Goal: Browse casually

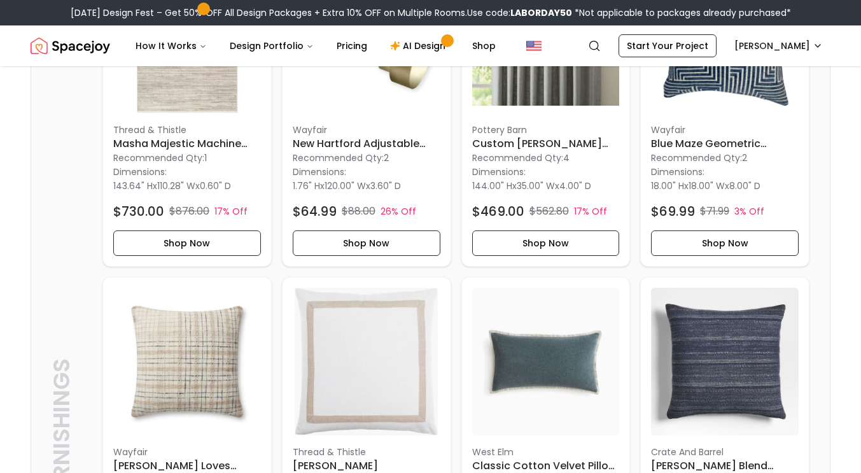
scroll to position [1437, 0]
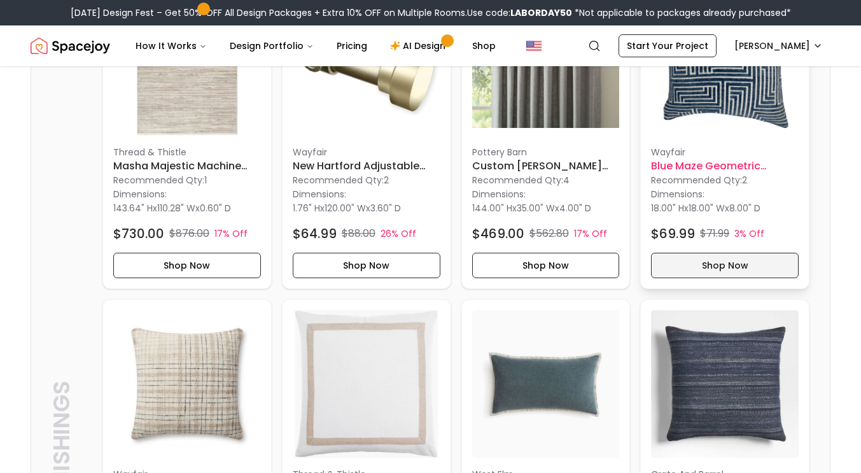
click at [727, 253] on button "Shop Now" at bounding box center [725, 265] width 148 height 25
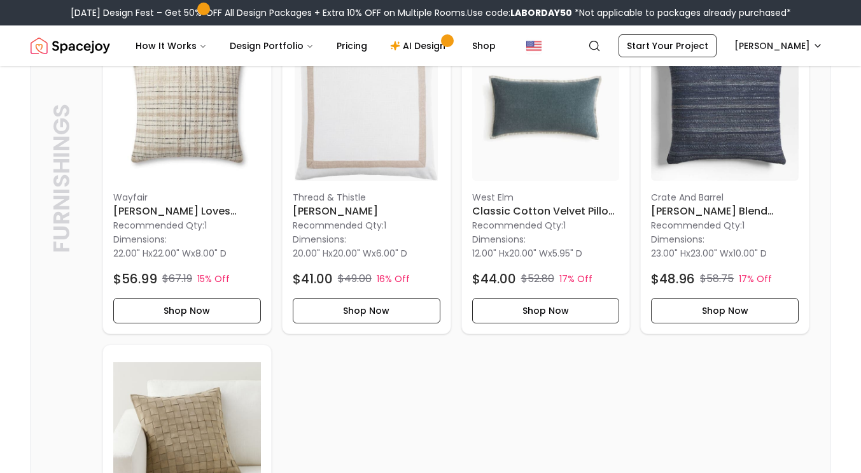
scroll to position [1717, 0]
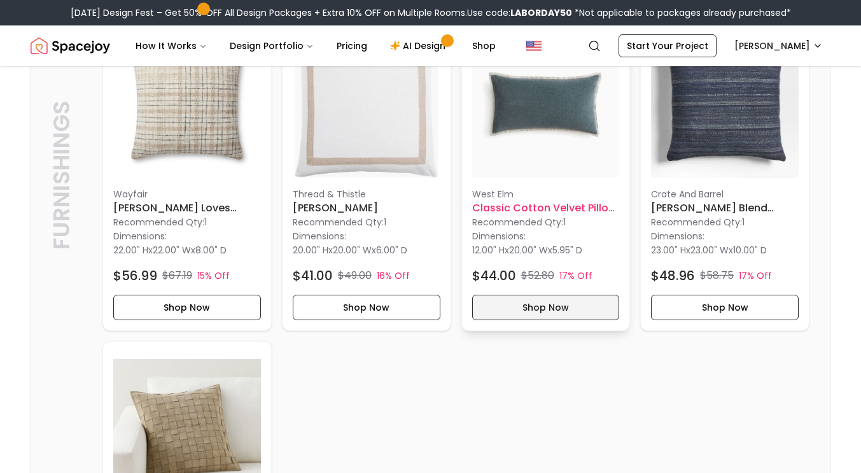
click at [566, 295] on button "Shop Now" at bounding box center [546, 307] width 148 height 25
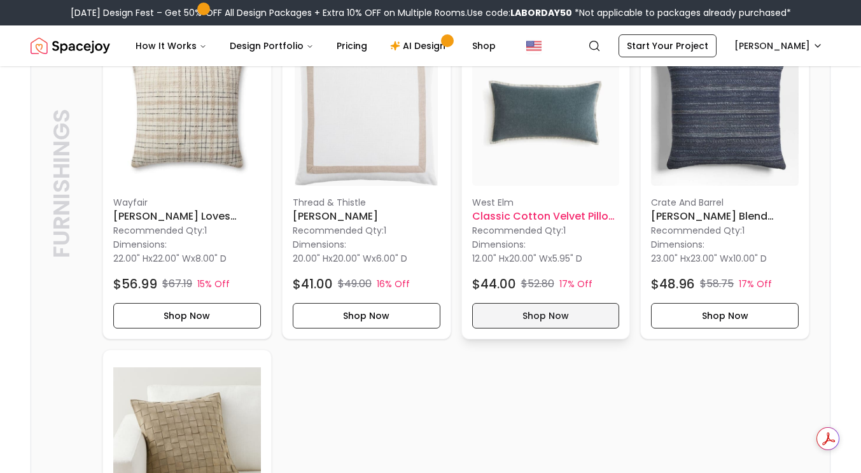
scroll to position [1734, 0]
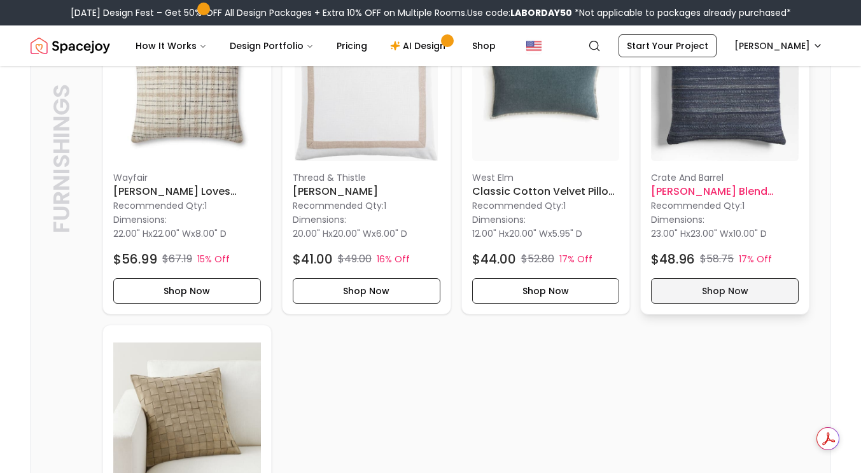
click at [726, 278] on button "Shop Now" at bounding box center [725, 290] width 148 height 25
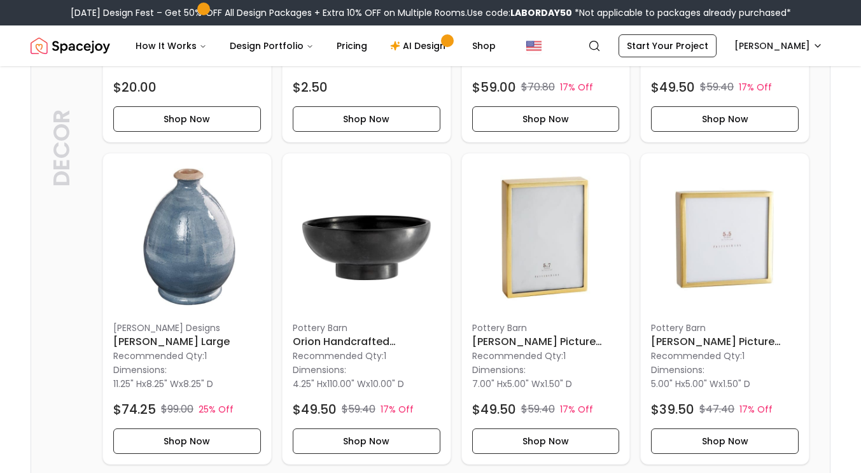
scroll to position [2920, 0]
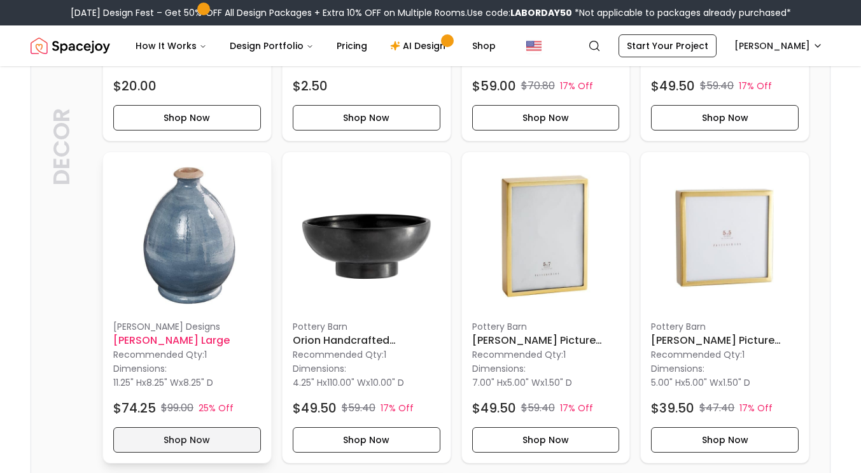
click at [183, 427] on button "Shop Now" at bounding box center [187, 439] width 148 height 25
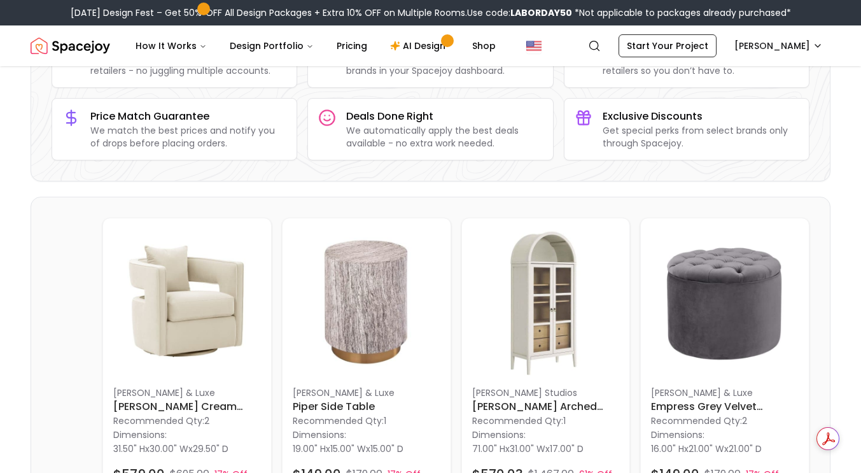
scroll to position [172, 0]
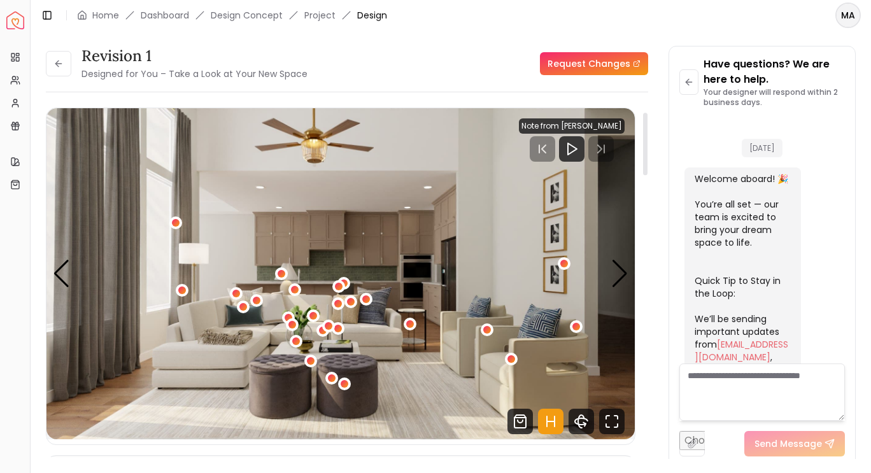
scroll to position [2825, 0]
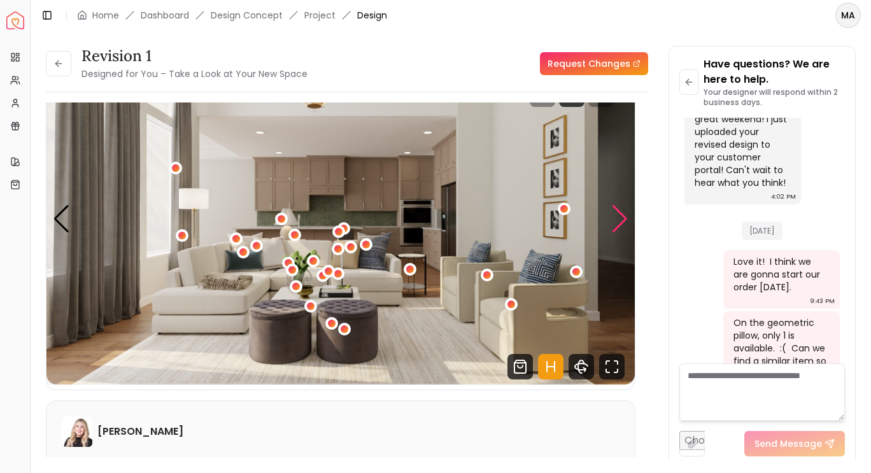
click at [615, 221] on div "Next slide" at bounding box center [619, 219] width 17 height 28
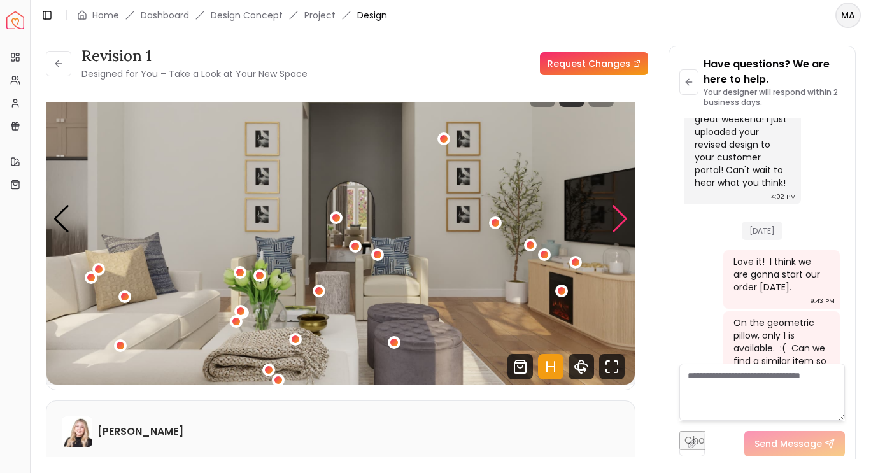
click at [624, 222] on div "Next slide" at bounding box center [619, 219] width 17 height 28
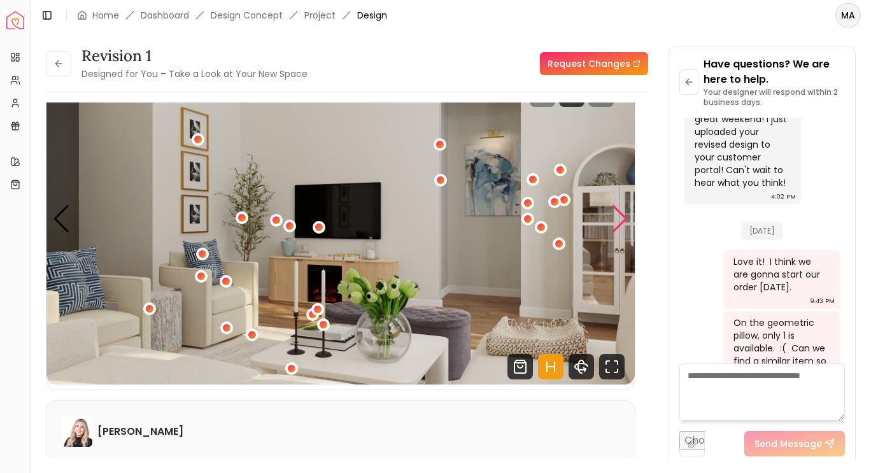
click at [621, 213] on div "Next slide" at bounding box center [619, 219] width 17 height 28
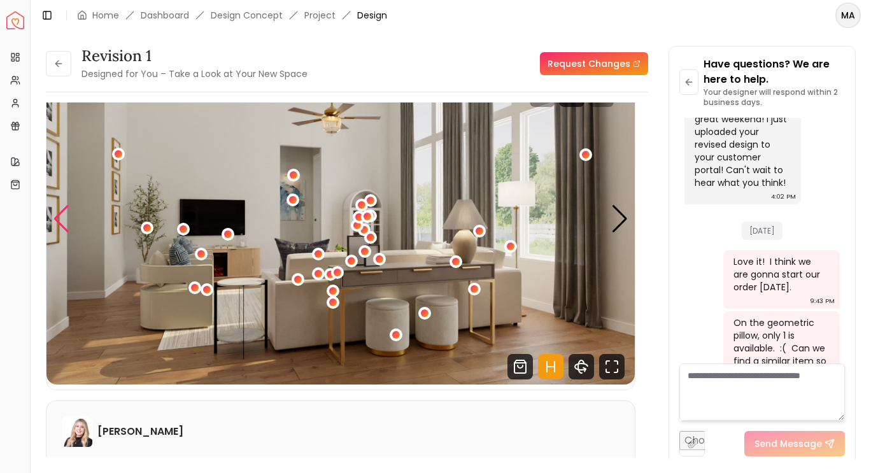
click at [55, 218] on div "Previous slide" at bounding box center [61, 219] width 17 height 28
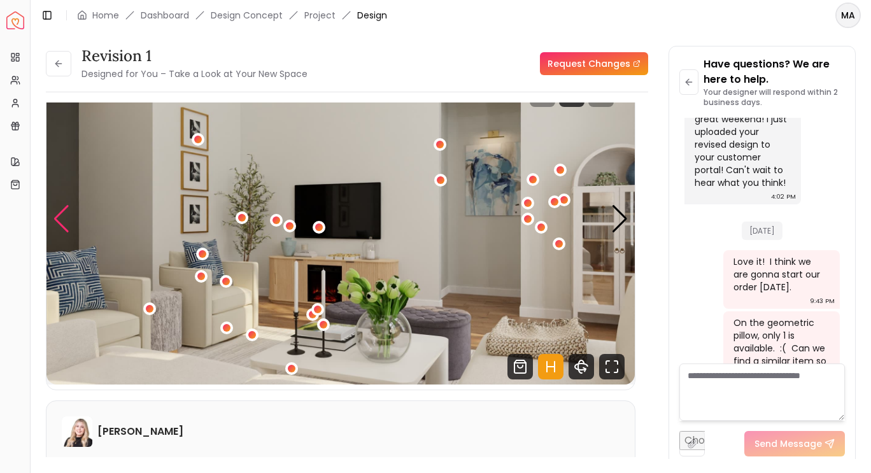
click at [628, 173] on img "4 / 6" at bounding box center [340, 218] width 588 height 331
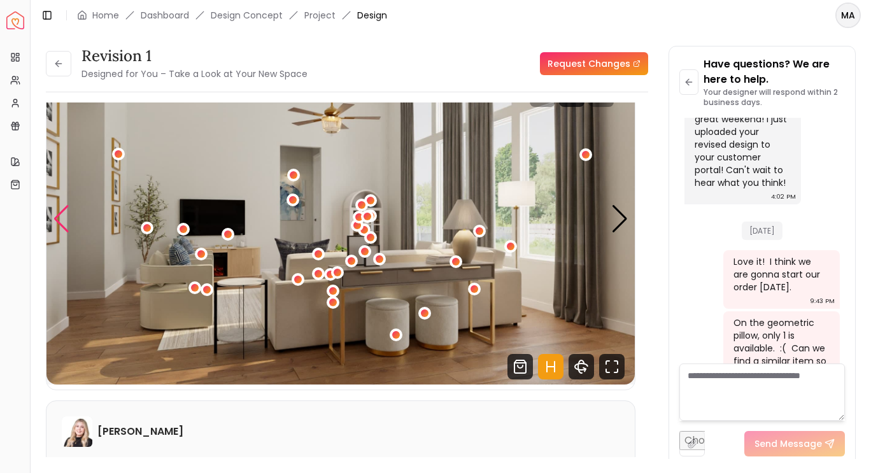
click at [64, 229] on div "Previous slide" at bounding box center [61, 219] width 17 height 28
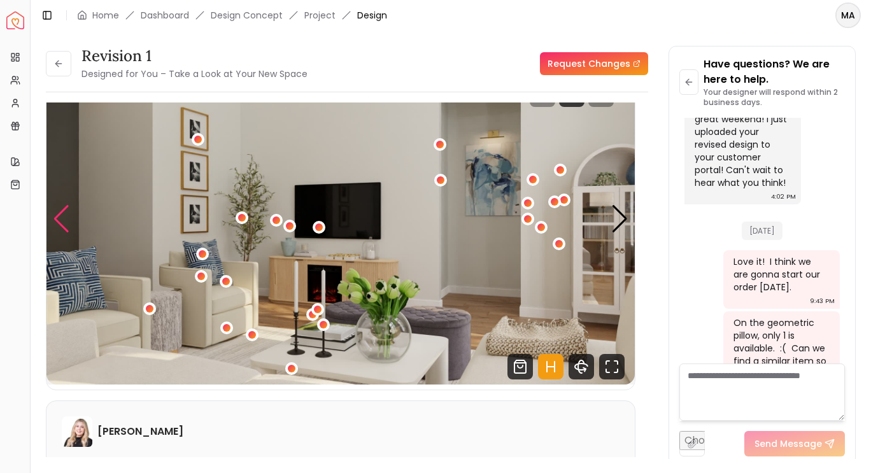
click at [362, 265] on img "4 / 6" at bounding box center [340, 218] width 588 height 331
click at [615, 224] on div "Next slide" at bounding box center [619, 219] width 17 height 28
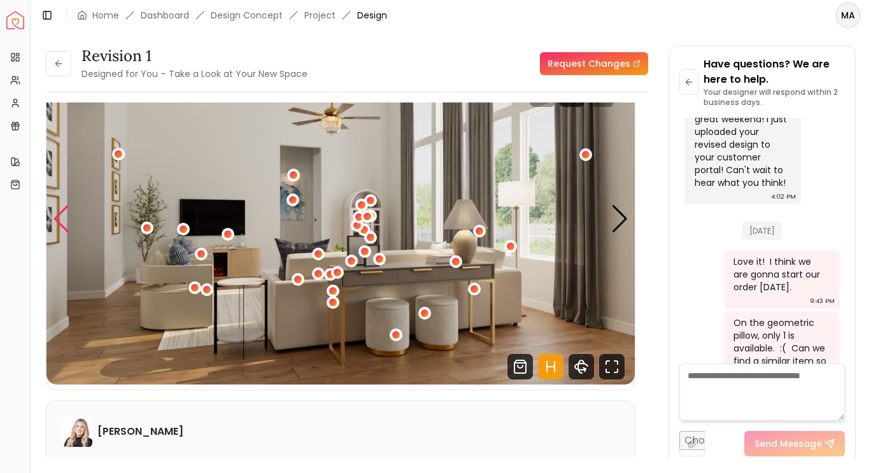
click at [61, 213] on div "Previous slide" at bounding box center [61, 219] width 17 height 28
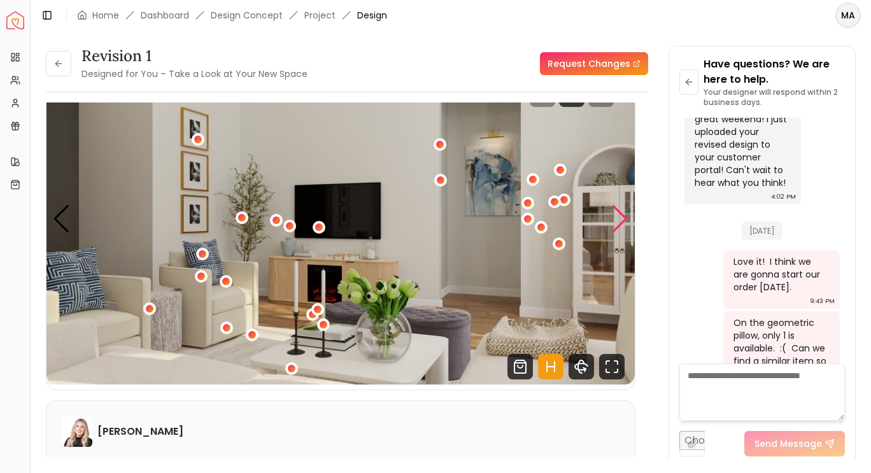
click at [617, 223] on div "Next slide" at bounding box center [619, 219] width 17 height 28
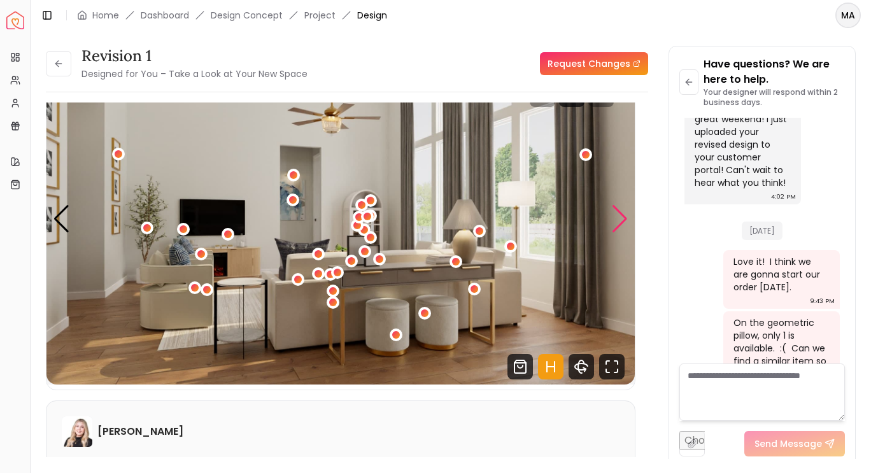
click at [621, 228] on div "Next slide" at bounding box center [619, 219] width 17 height 28
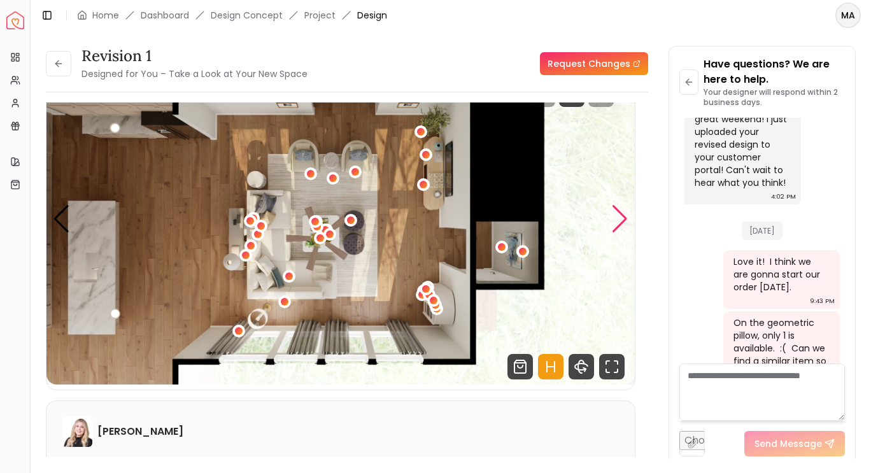
click at [626, 229] on div "Next slide" at bounding box center [619, 219] width 17 height 28
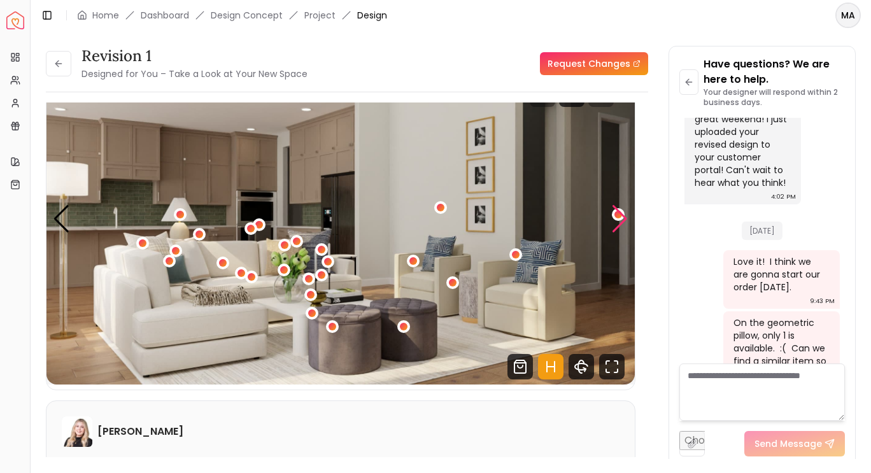
click at [616, 227] on div "Next slide" at bounding box center [619, 219] width 17 height 28
